Goal: Task Accomplishment & Management: Use online tool/utility

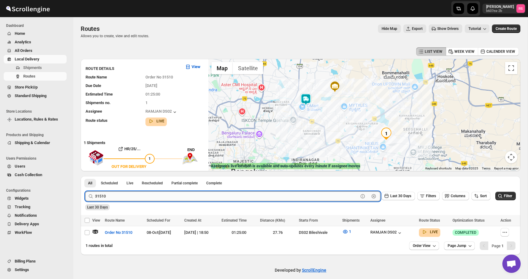
click at [122, 192] on input "31510" at bounding box center [226, 196] width 263 height 10
click at [29, 50] on span "All Orders" at bounding box center [24, 50] width 18 height 5
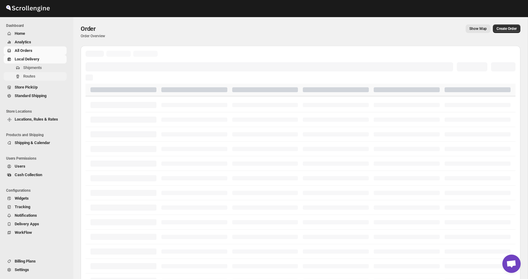
click at [33, 74] on span "Routes" at bounding box center [44, 76] width 42 height 6
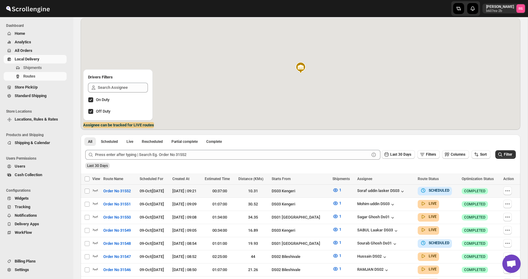
scroll to position [41, 0]
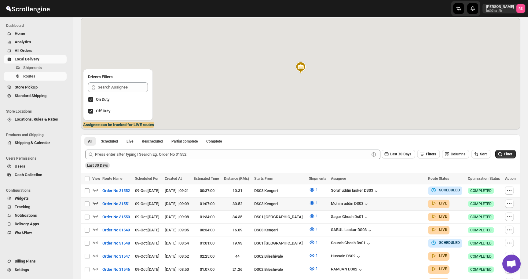
click at [94, 202] on icon "button" at bounding box center [95, 203] width 6 height 6
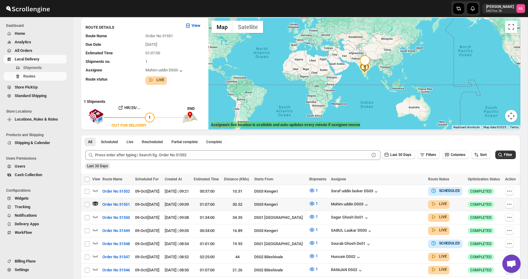
scroll to position [0, 0]
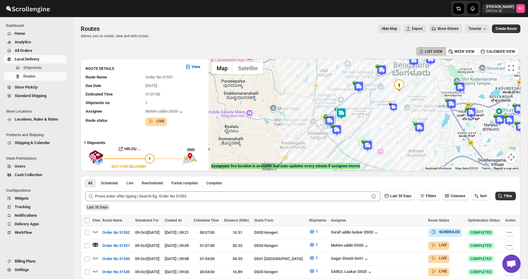
click at [341, 111] on img at bounding box center [341, 113] width 12 height 12
click at [363, 85] on button "Close" at bounding box center [361, 88] width 15 height 15
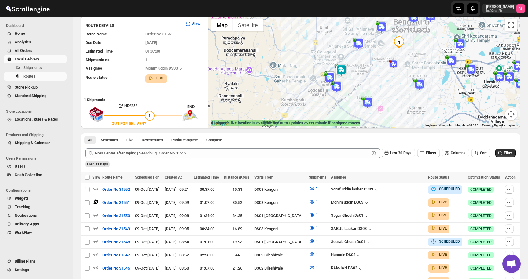
scroll to position [52, 0]
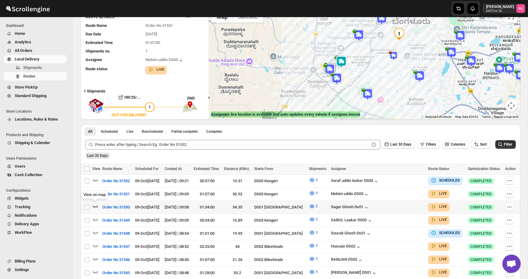
click at [96, 206] on icon "button" at bounding box center [95, 206] width 6 height 6
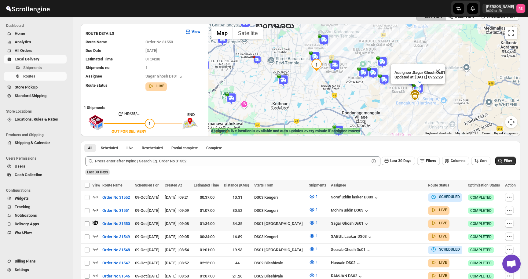
scroll to position [84, 0]
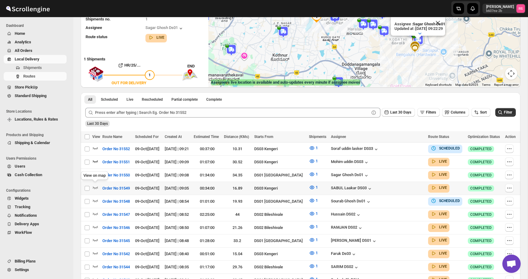
click at [94, 186] on icon "button" at bounding box center [95, 187] width 6 height 6
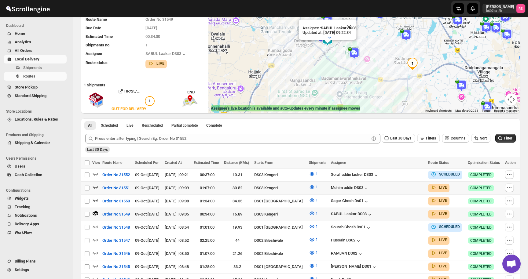
scroll to position [78, 0]
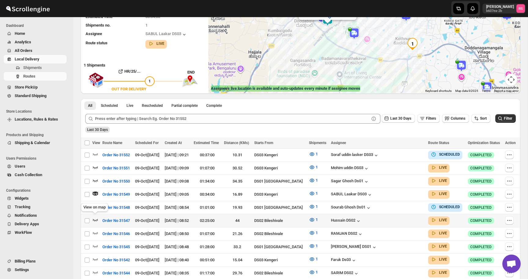
click at [97, 217] on icon "button" at bounding box center [95, 220] width 6 height 6
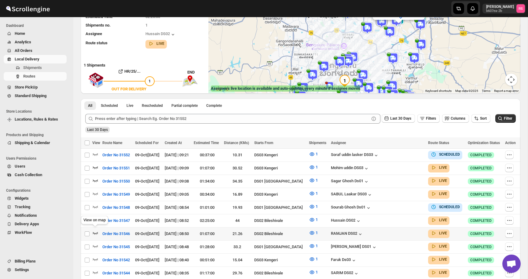
click at [95, 230] on icon "button" at bounding box center [95, 233] width 6 height 6
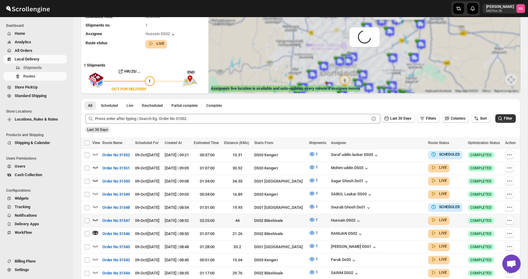
scroll to position [0, 0]
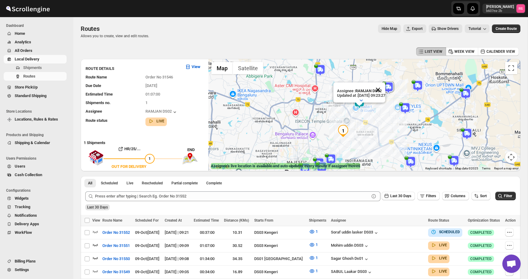
click at [382, 91] on button "Close" at bounding box center [377, 89] width 15 height 15
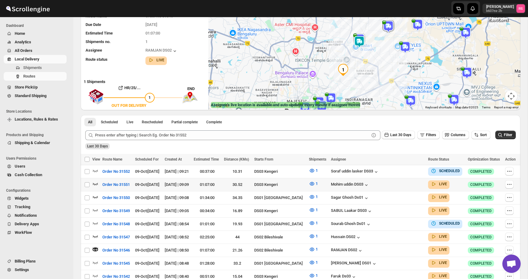
scroll to position [77, 0]
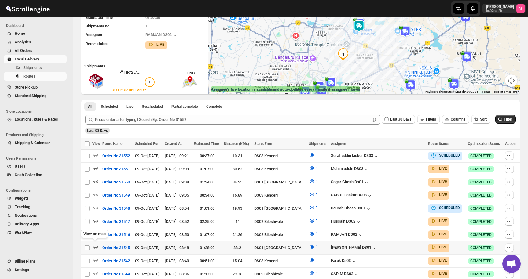
click at [96, 244] on icon "button" at bounding box center [95, 247] width 6 height 6
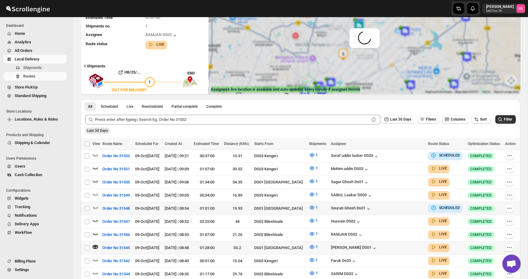
scroll to position [0, 0]
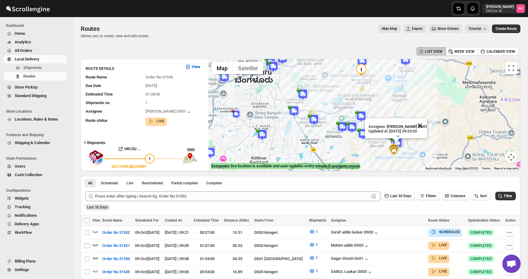
click at [419, 126] on button "Close" at bounding box center [419, 125] width 15 height 15
click at [36, 53] on span "All Orders" at bounding box center [40, 51] width 51 height 6
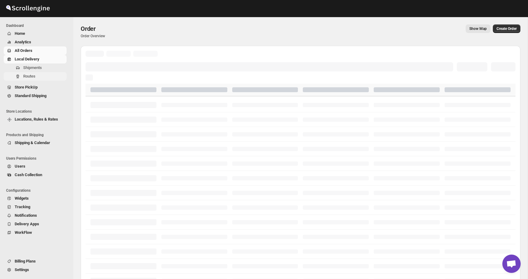
click at [32, 75] on span "Routes" at bounding box center [29, 76] width 12 height 5
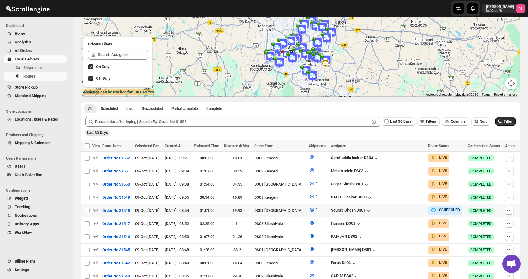
scroll to position [77, 0]
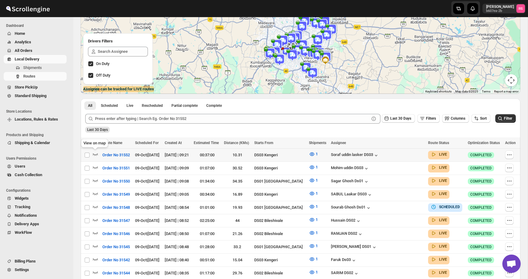
click at [93, 154] on icon "button" at bounding box center [95, 154] width 6 height 6
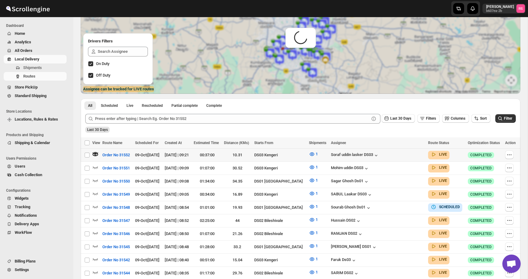
scroll to position [0, 0]
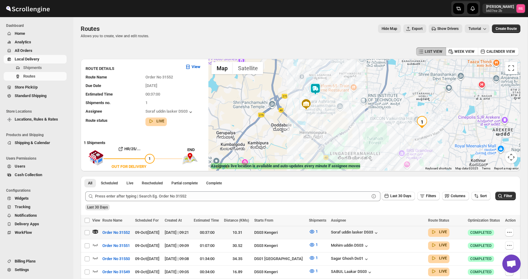
click at [315, 86] on img at bounding box center [315, 89] width 12 height 12
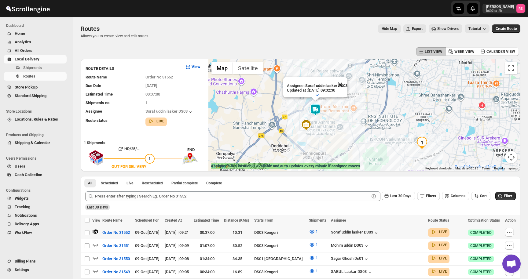
click at [341, 82] on button "Close" at bounding box center [340, 84] width 15 height 15
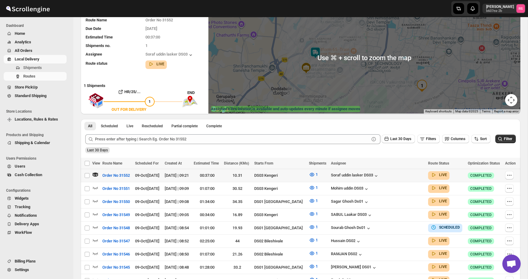
scroll to position [137, 0]
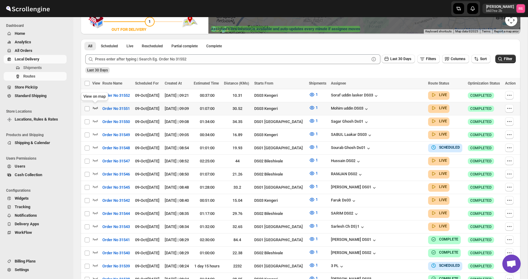
click at [94, 106] on icon "button" at bounding box center [95, 108] width 6 height 6
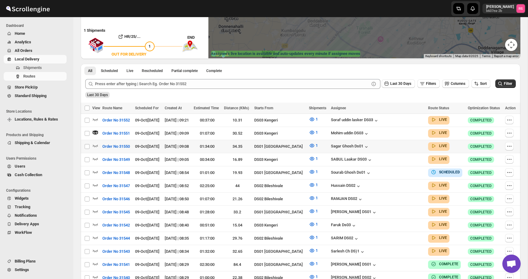
scroll to position [126, 0]
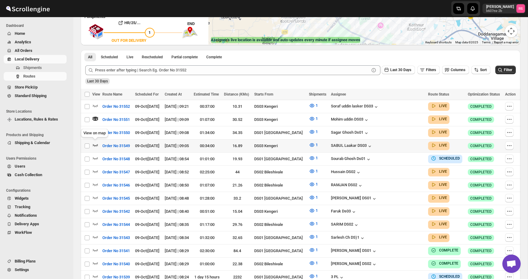
click at [95, 144] on icon "button" at bounding box center [95, 145] width 5 height 2
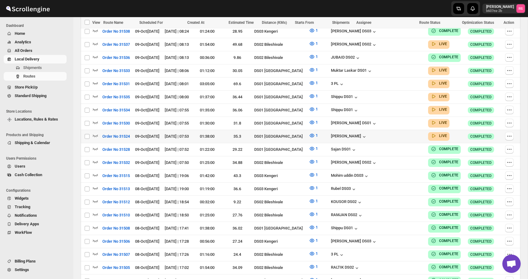
scroll to position [398, 0]
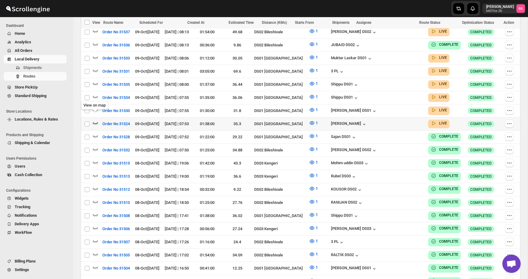
click at [97, 120] on icon "button" at bounding box center [95, 123] width 6 height 6
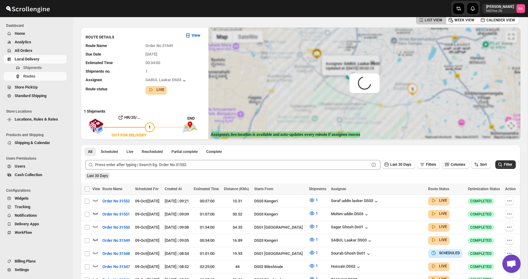
scroll to position [0, 0]
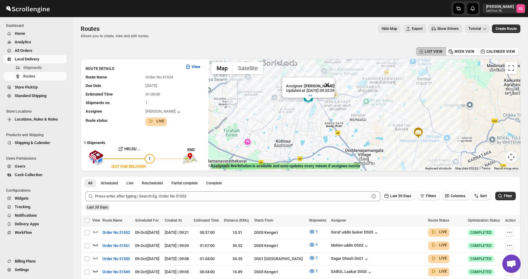
click at [331, 82] on button "Close" at bounding box center [326, 85] width 15 height 15
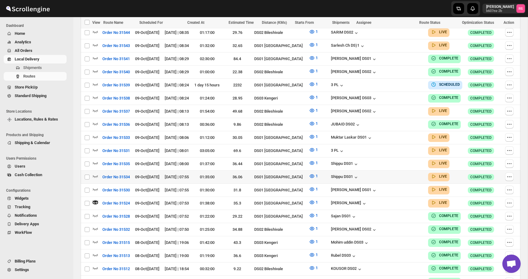
scroll to position [320, 0]
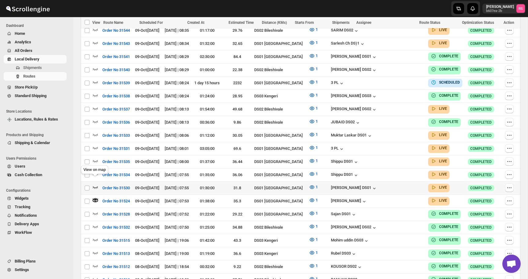
click at [96, 184] on icon "button" at bounding box center [95, 187] width 6 height 6
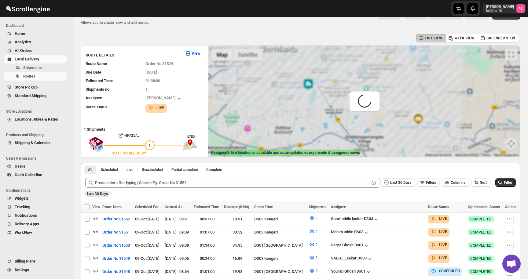
scroll to position [0, 0]
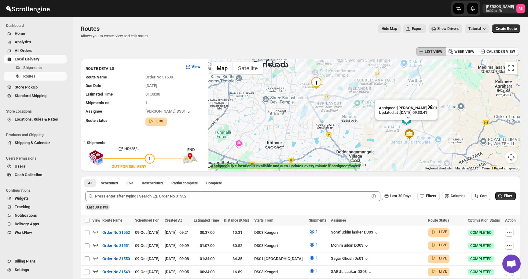
click at [433, 104] on button "Close" at bounding box center [430, 107] width 15 height 15
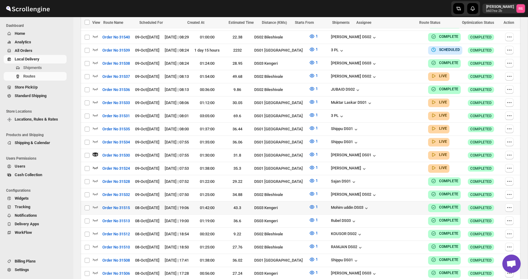
scroll to position [350, 0]
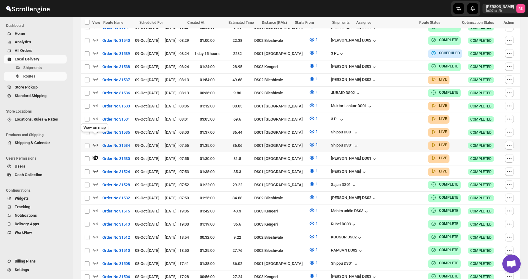
click at [96, 142] on icon "button" at bounding box center [95, 145] width 6 height 6
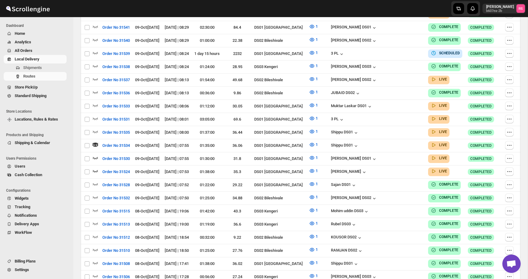
scroll to position [0, 0]
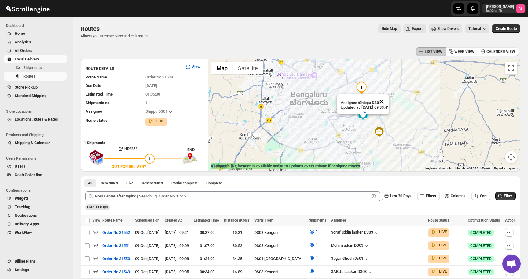
click at [389, 103] on button "Close" at bounding box center [381, 101] width 15 height 15
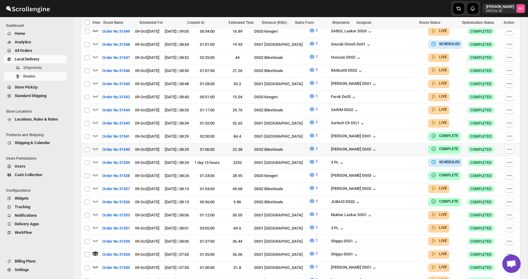
scroll to position [266, 0]
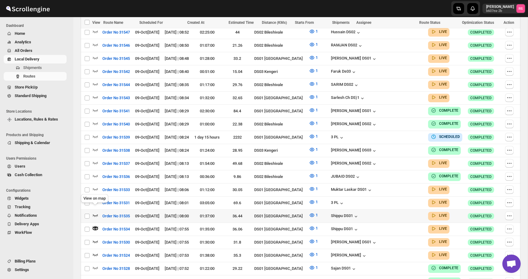
click at [94, 214] on icon "button" at bounding box center [95, 215] width 5 height 2
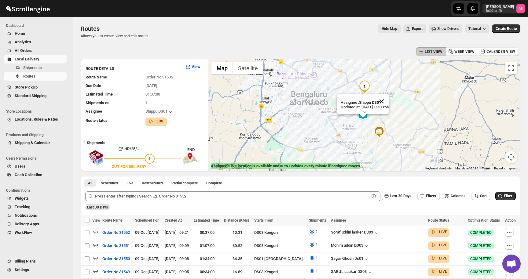
click at [389, 102] on button "Close" at bounding box center [381, 101] width 15 height 15
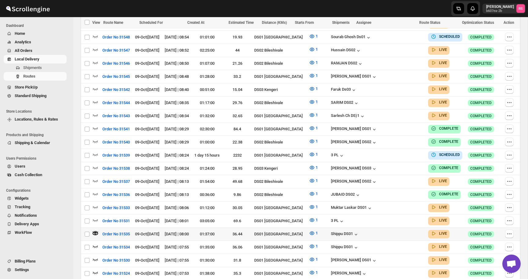
scroll to position [260, 0]
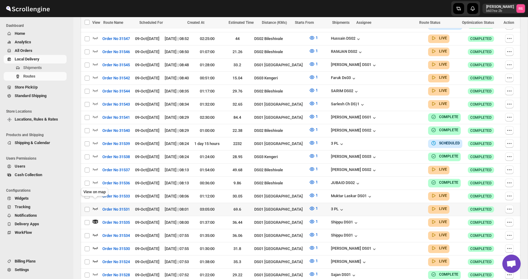
click at [95, 205] on icon "button" at bounding box center [95, 208] width 6 height 6
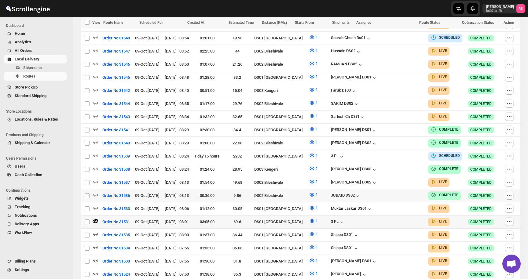
scroll to position [0, 0]
